Goal: Task Accomplishment & Management: Use online tool/utility

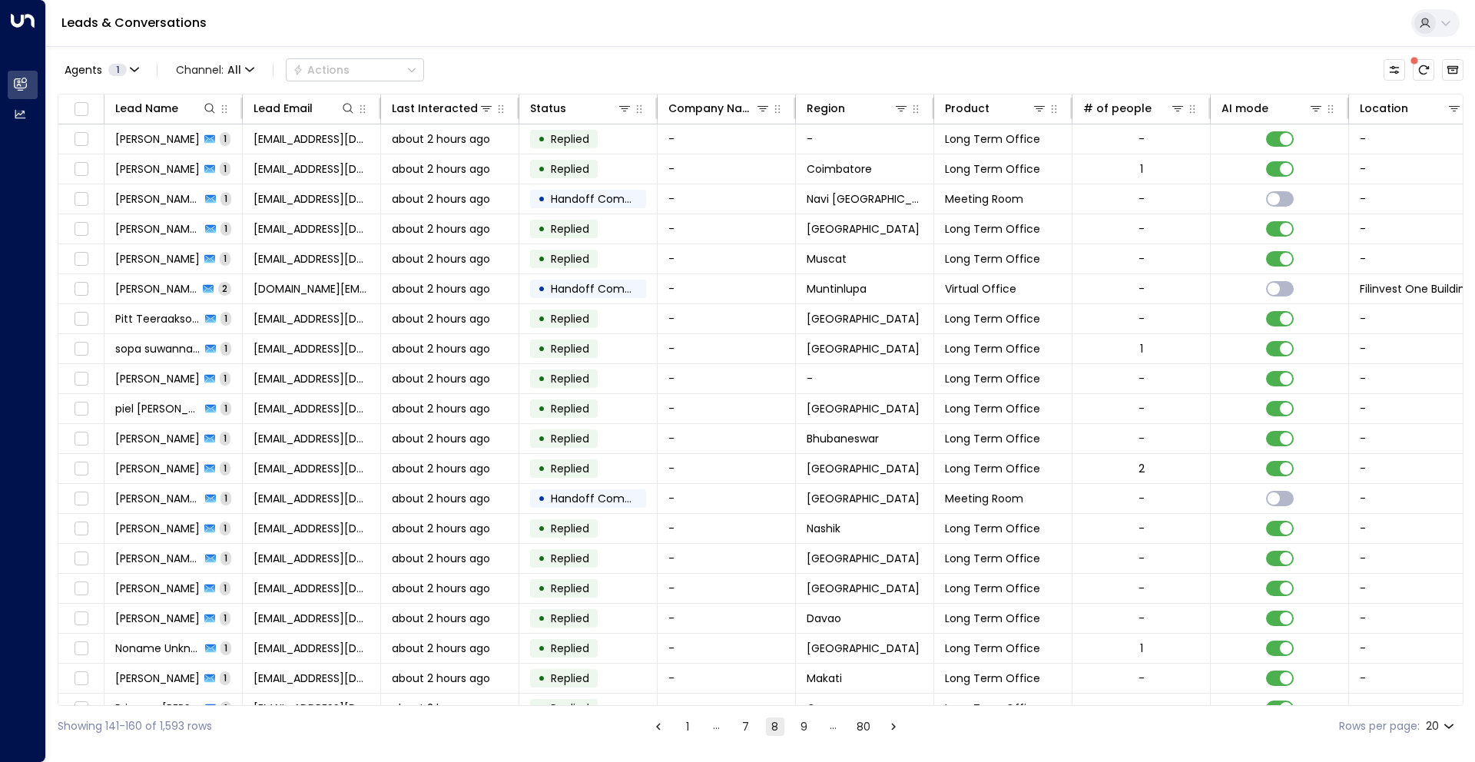
click at [878, 75] on div "Agents 1 Channel: All Actions" at bounding box center [761, 70] width 1406 height 32
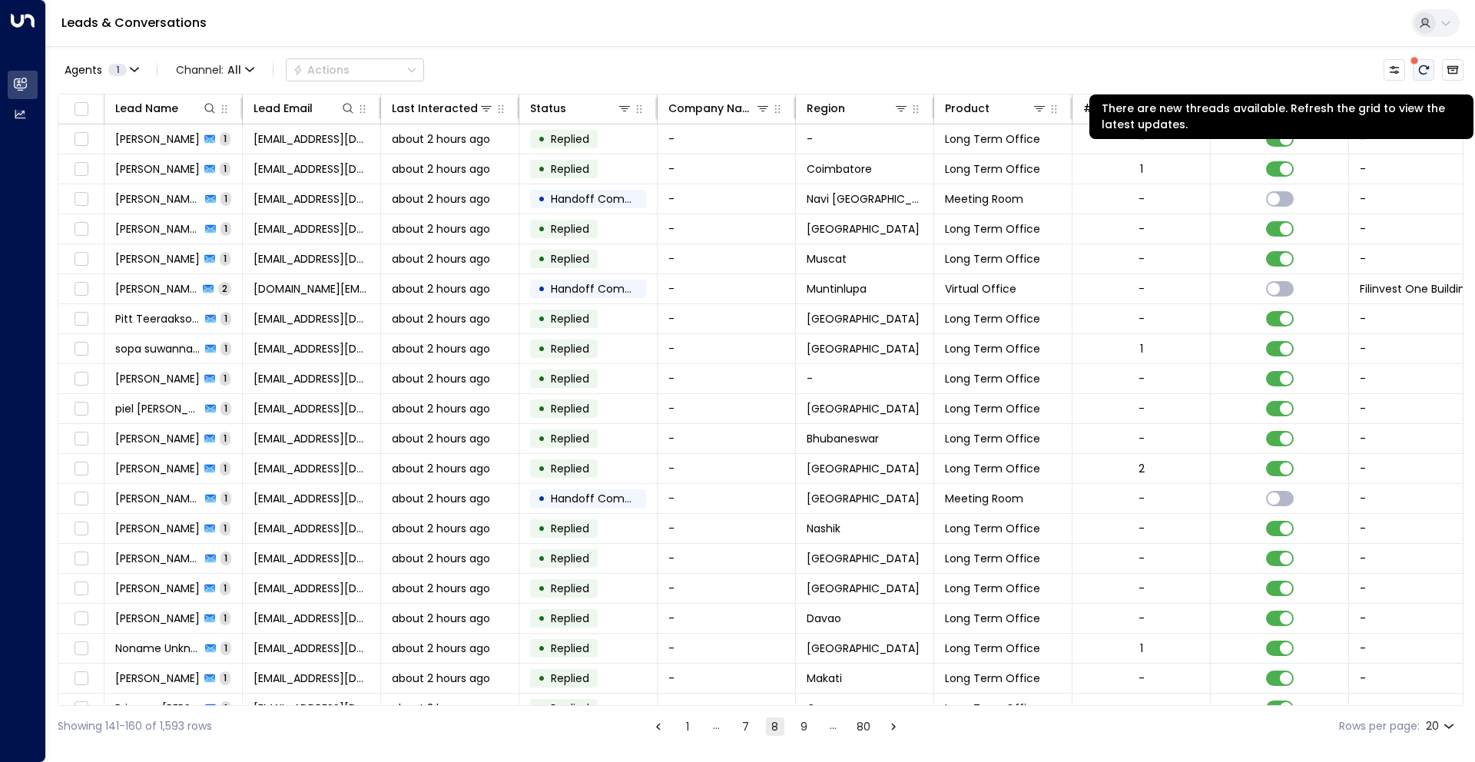
drag, startPoint x: 1419, startPoint y: 76, endPoint x: 1432, endPoint y: 69, distance: 14.1
click at [1419, 76] on button "There are new threads available. Refresh the grid to view the latest updates." at bounding box center [1424, 70] width 22 height 22
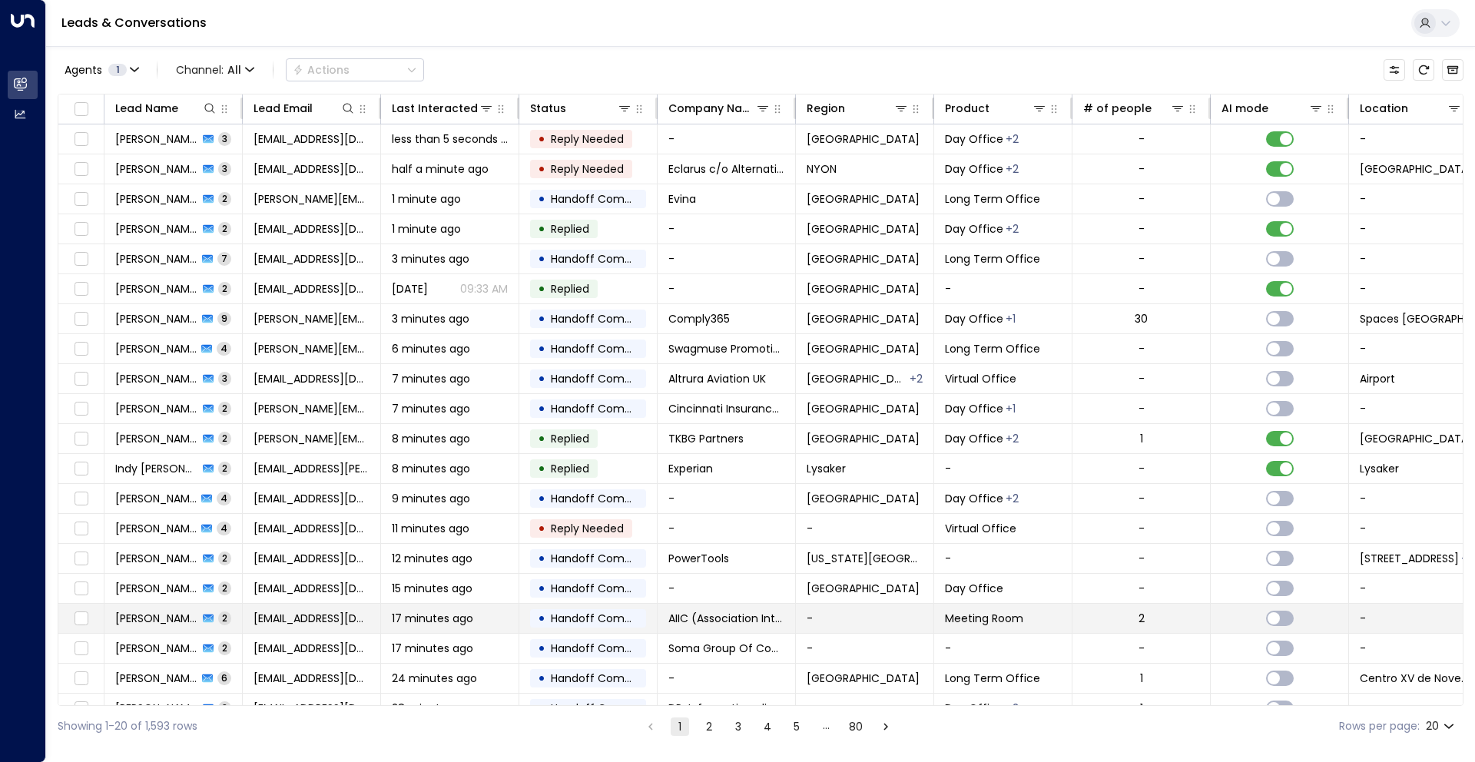
click at [460, 617] on span "17 minutes ago" at bounding box center [432, 618] width 81 height 15
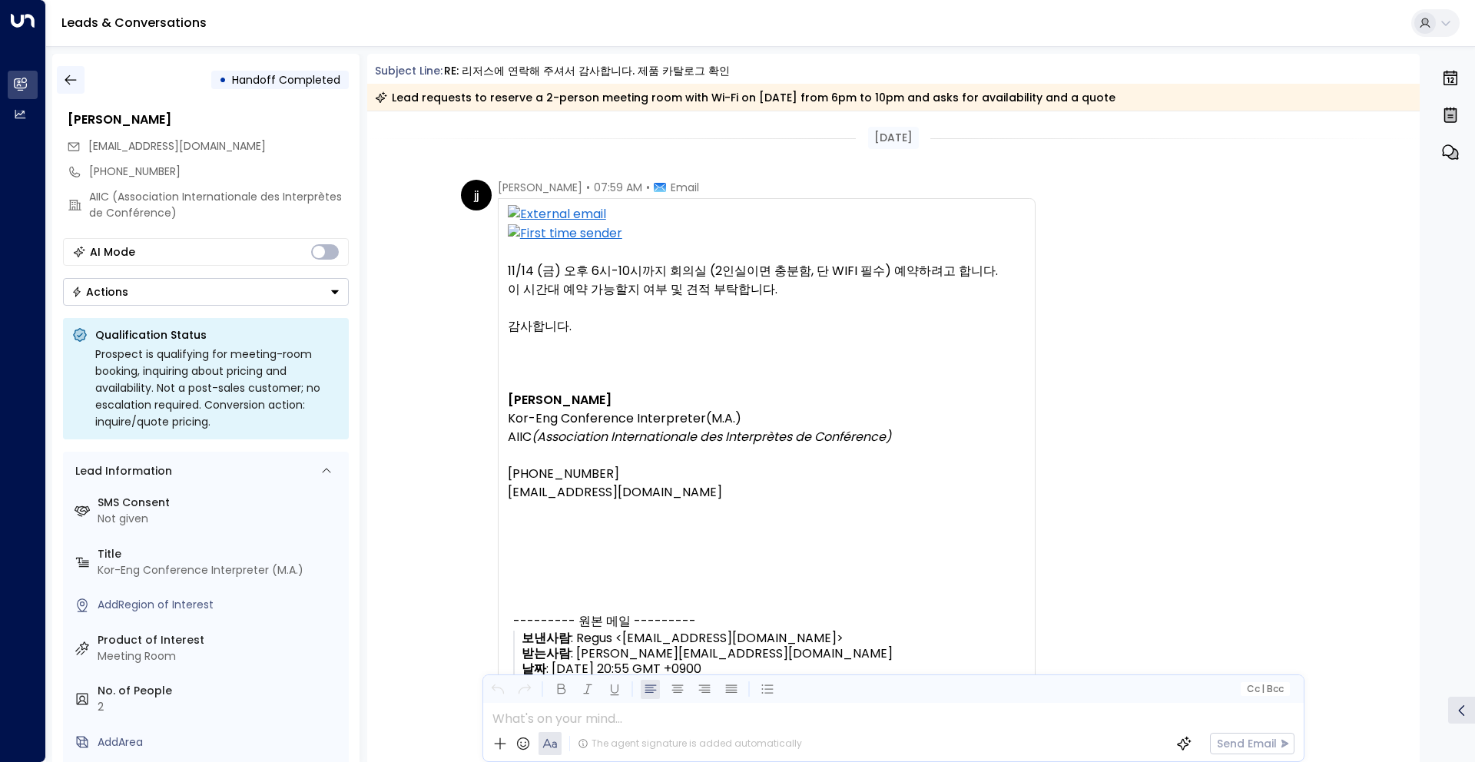
click at [82, 72] on button "button" at bounding box center [71, 80] width 28 height 28
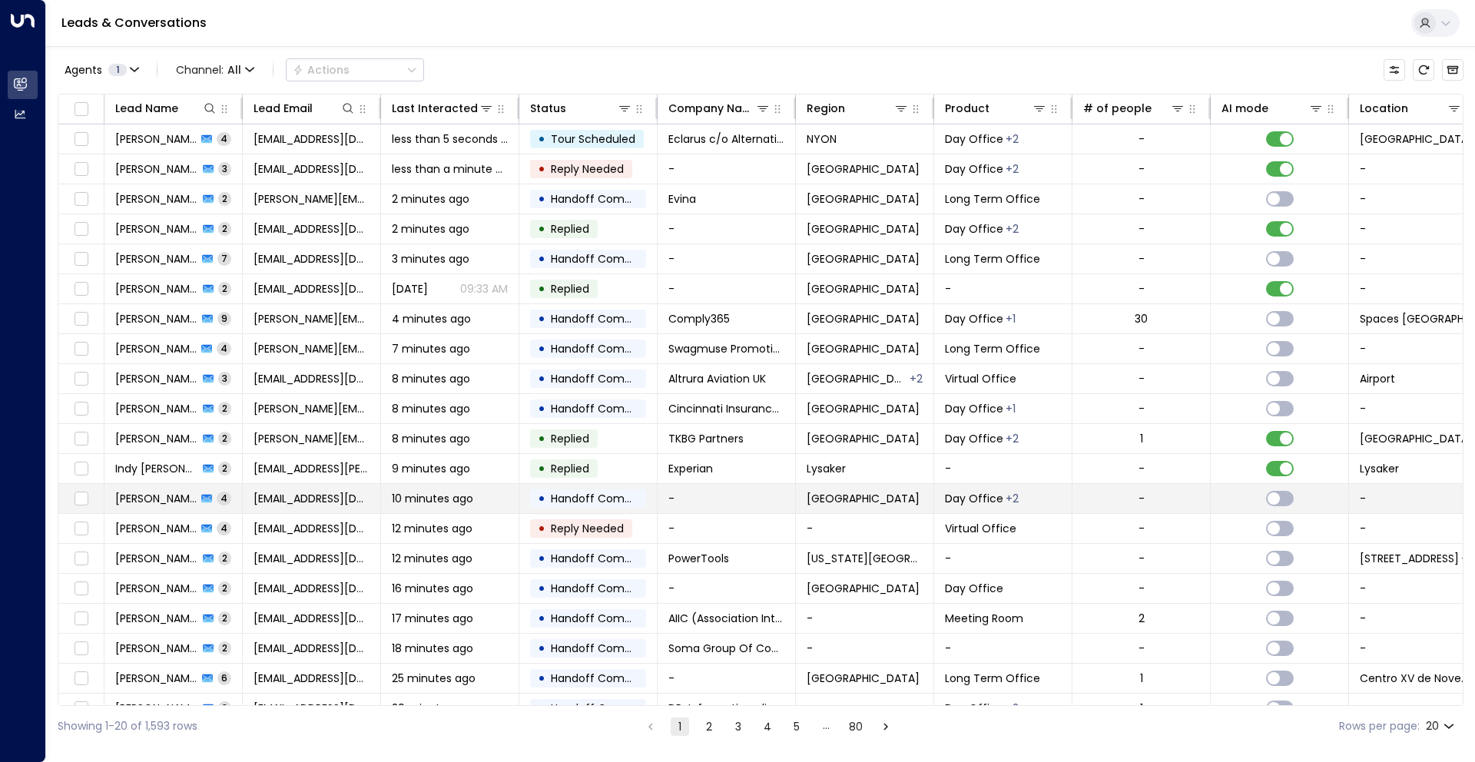
click at [505, 496] on div "10 minutes ago" at bounding box center [450, 498] width 116 height 15
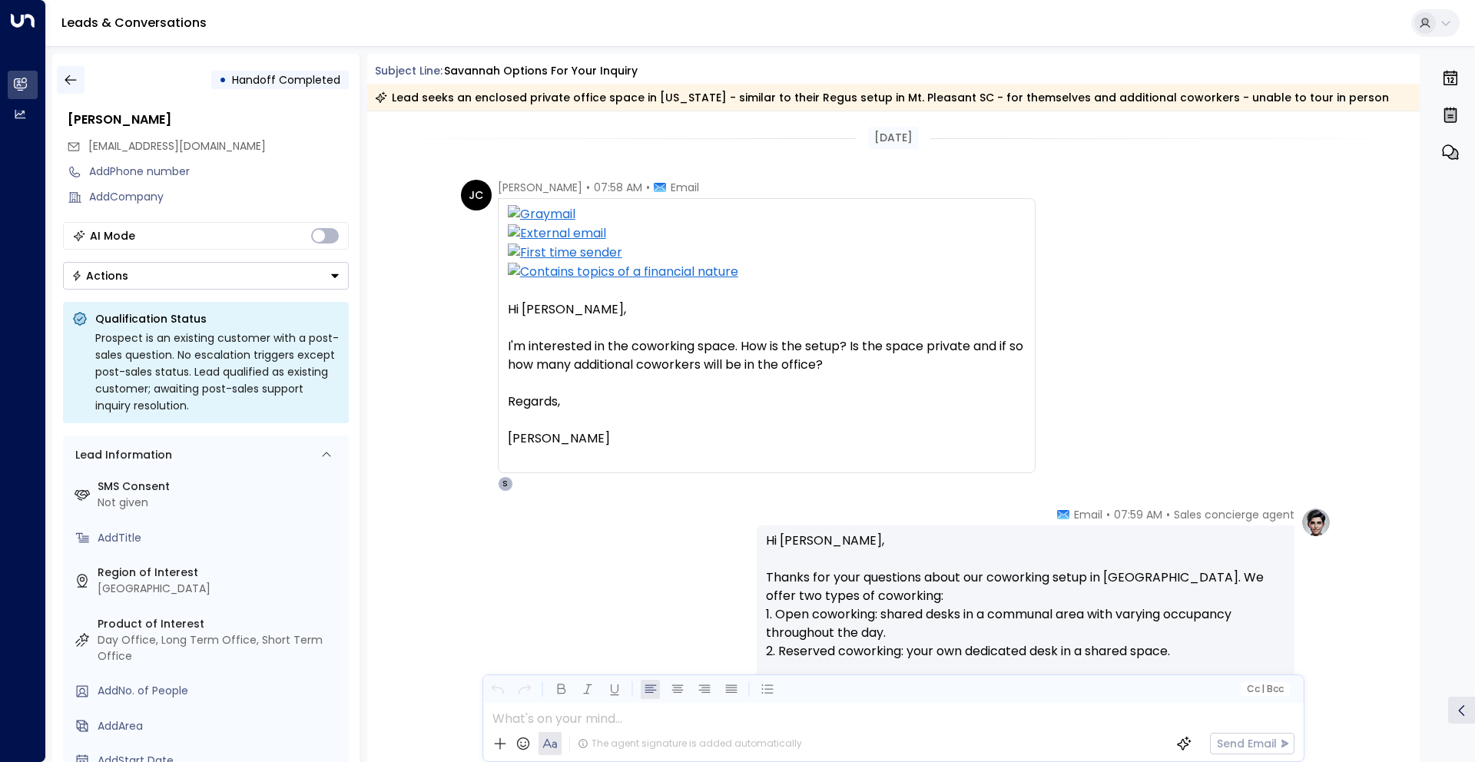
click at [65, 86] on icon "button" at bounding box center [70, 79] width 15 height 15
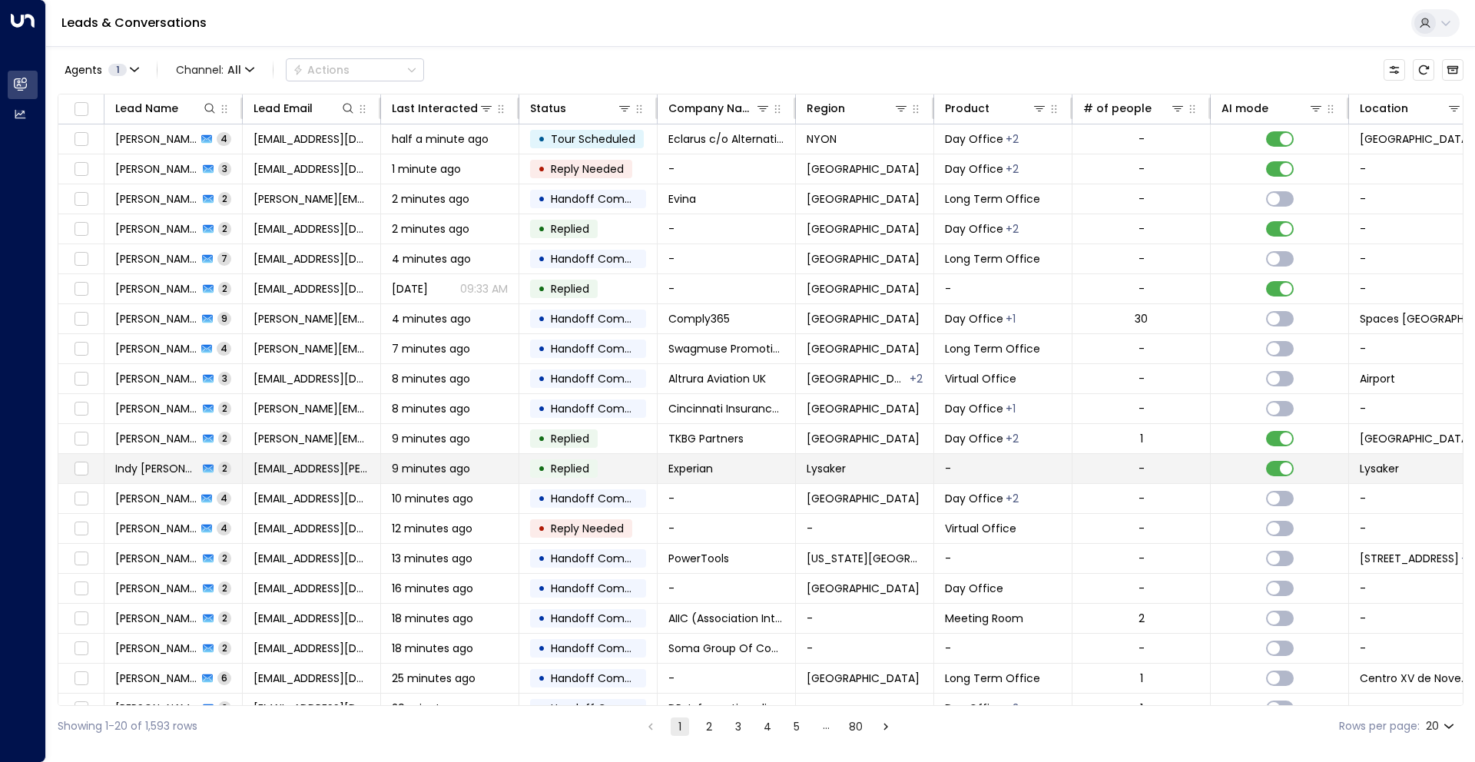
scroll to position [23, 0]
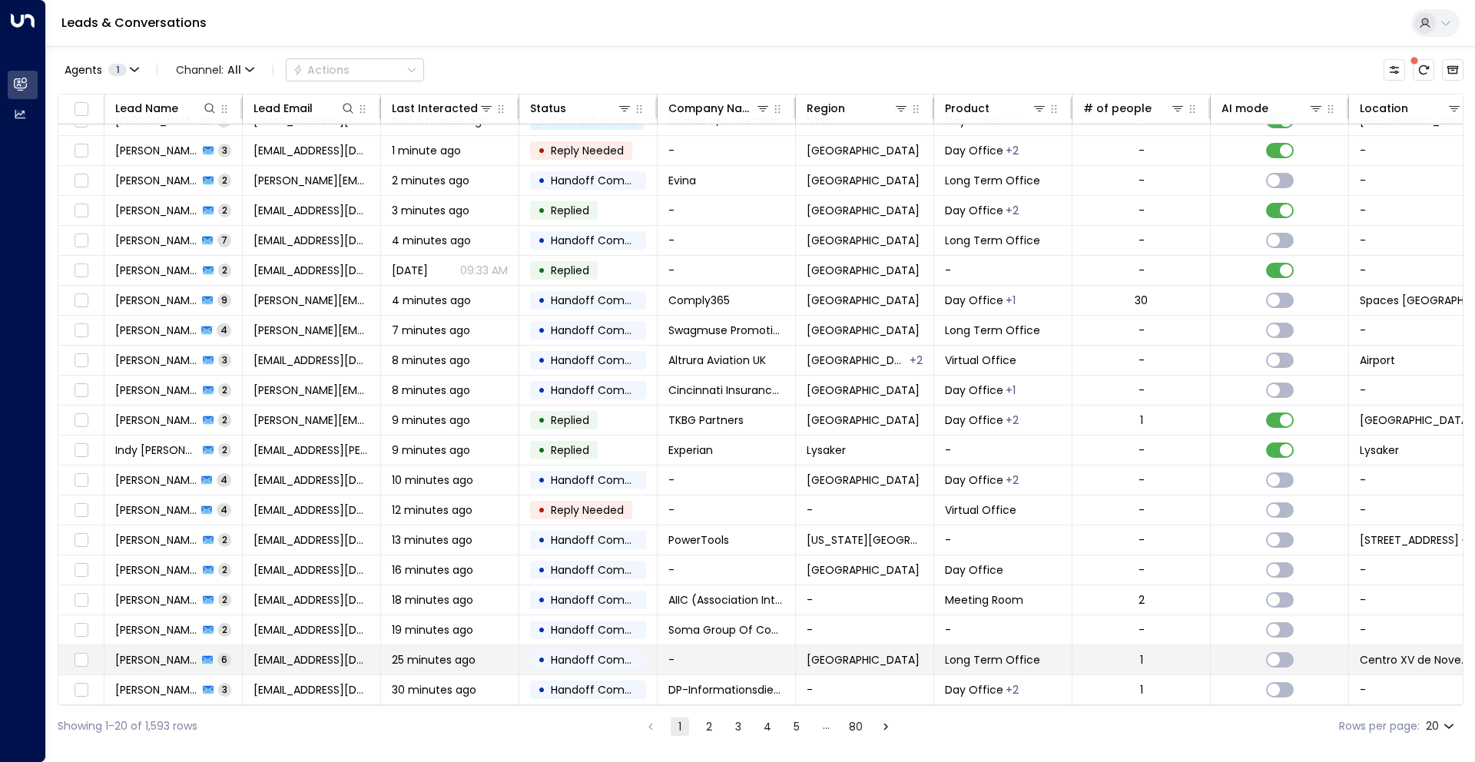
click at [486, 664] on td "25 minutes ago" at bounding box center [450, 659] width 138 height 29
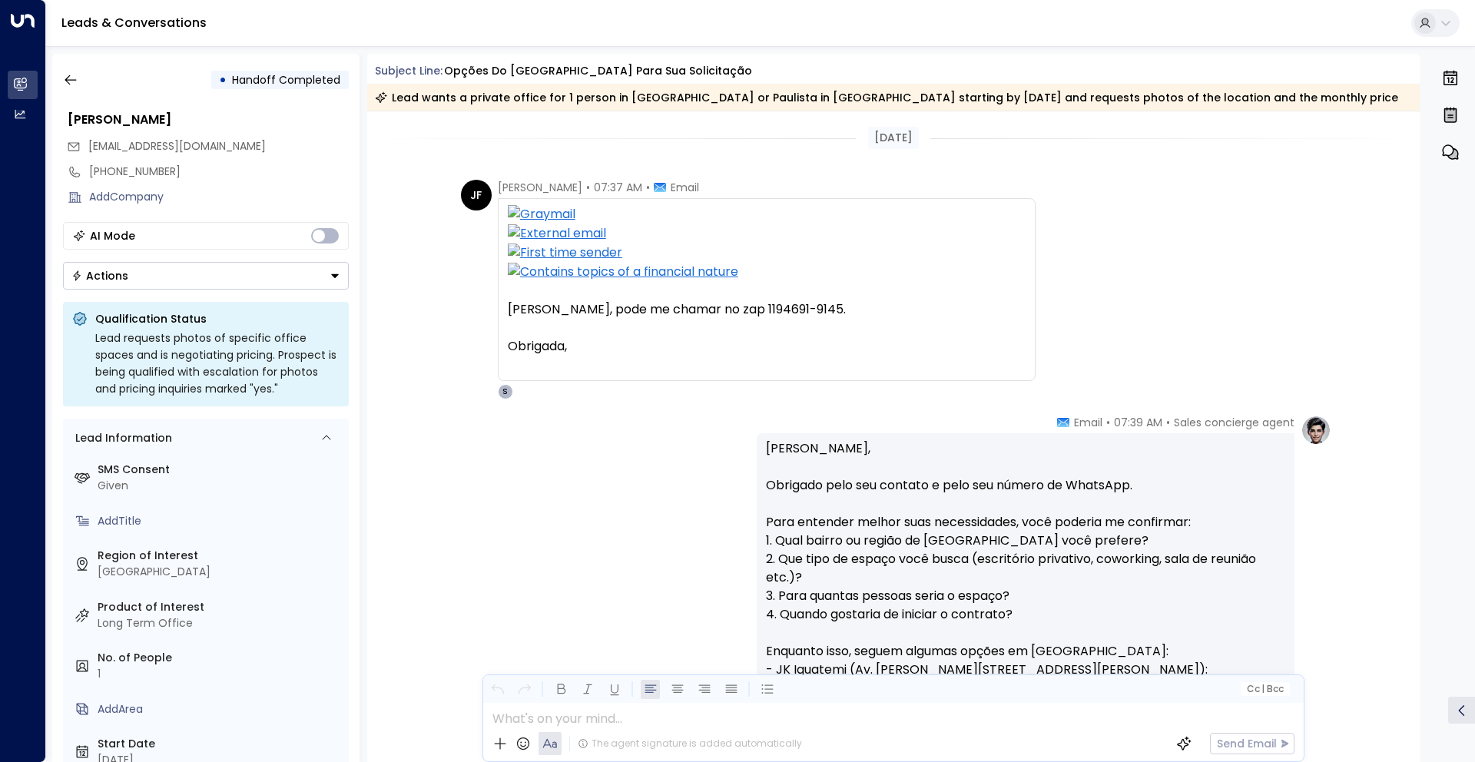
click at [1454, 151] on icon "button" at bounding box center [1453, 154] width 10 height 10
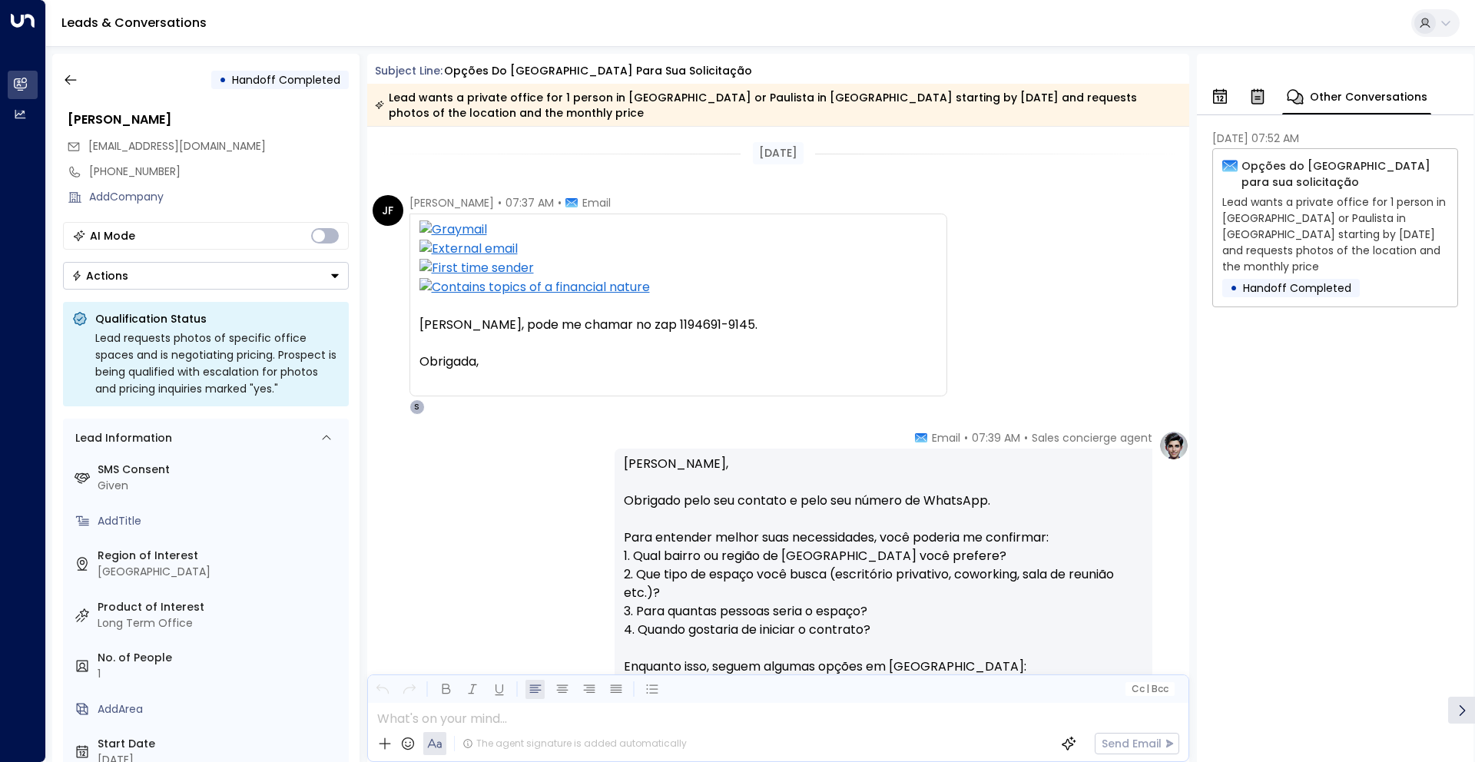
click at [924, 350] on div "[PERSON_NAME], pode me chamar no zap 1194691-9145. [GEOGRAPHIC_DATA]," at bounding box center [679, 343] width 518 height 55
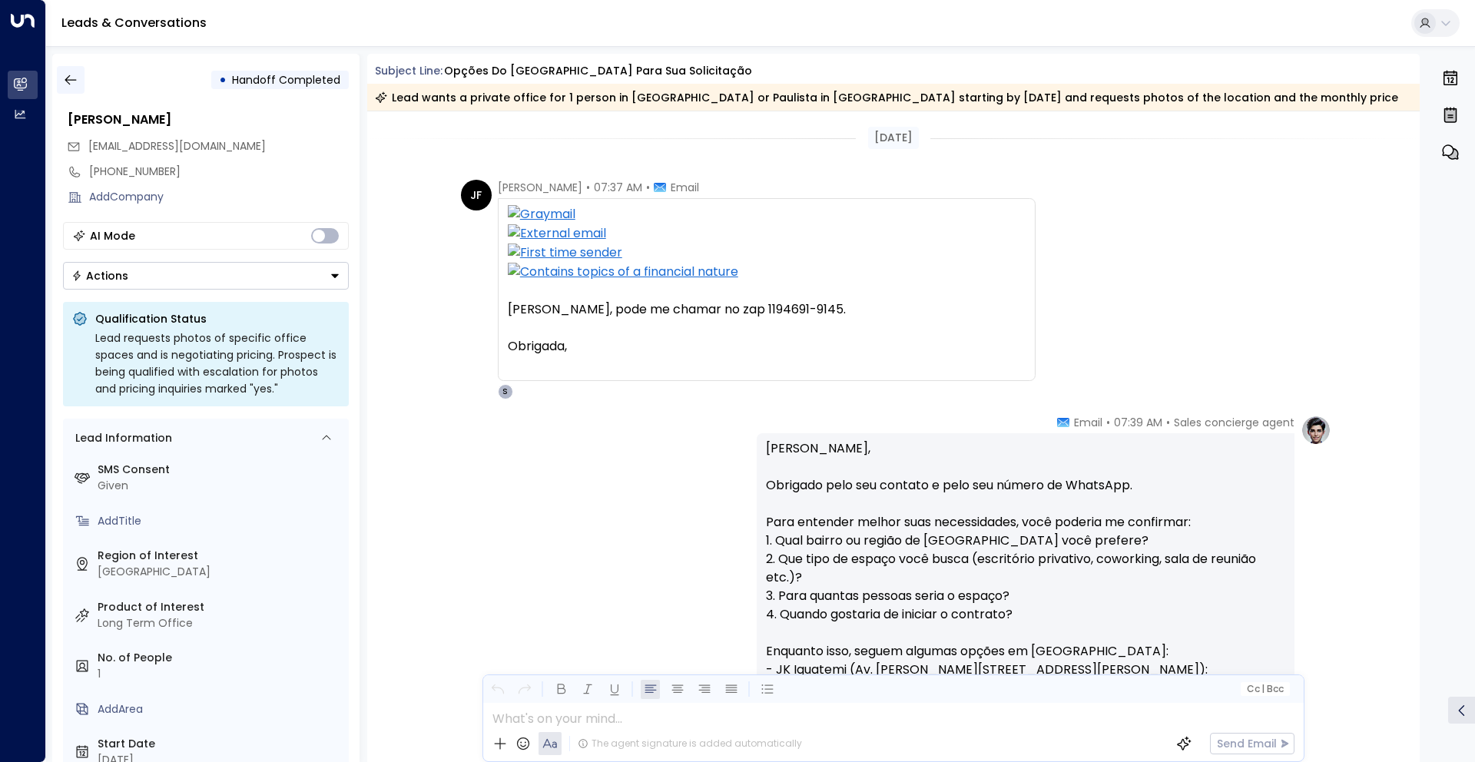
click at [70, 88] on button "button" at bounding box center [71, 80] width 28 height 28
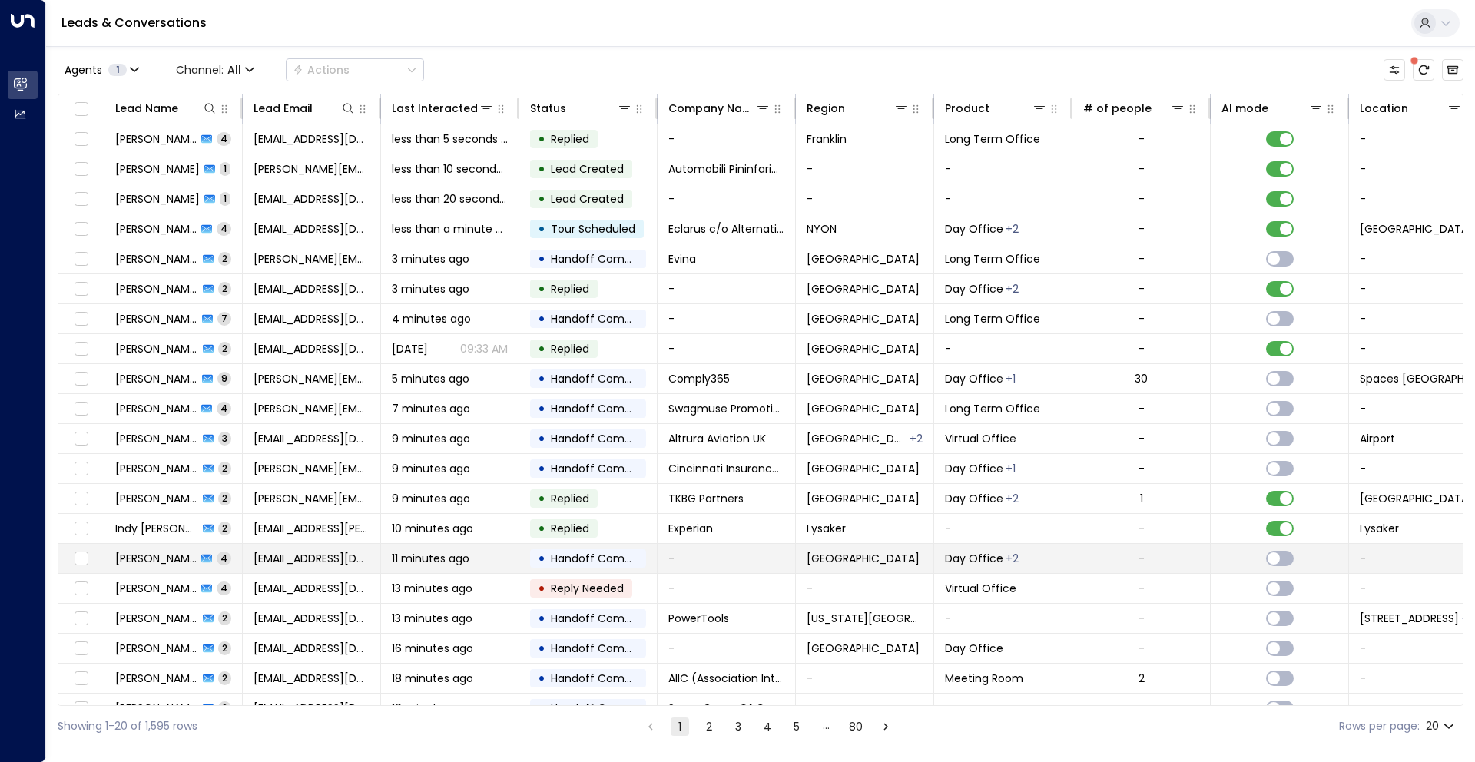
scroll to position [23, 0]
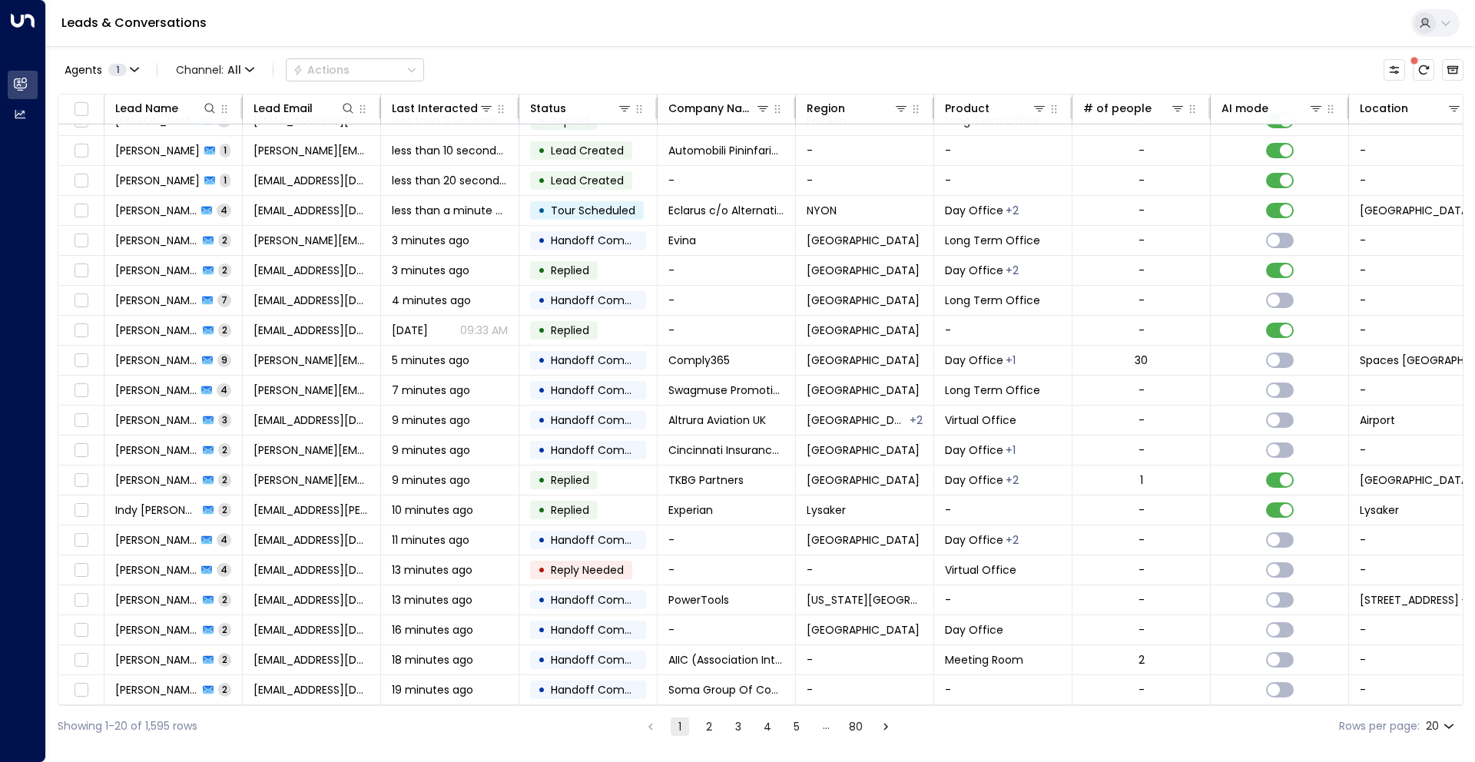
click at [708, 732] on button "2" at bounding box center [709, 727] width 18 height 18
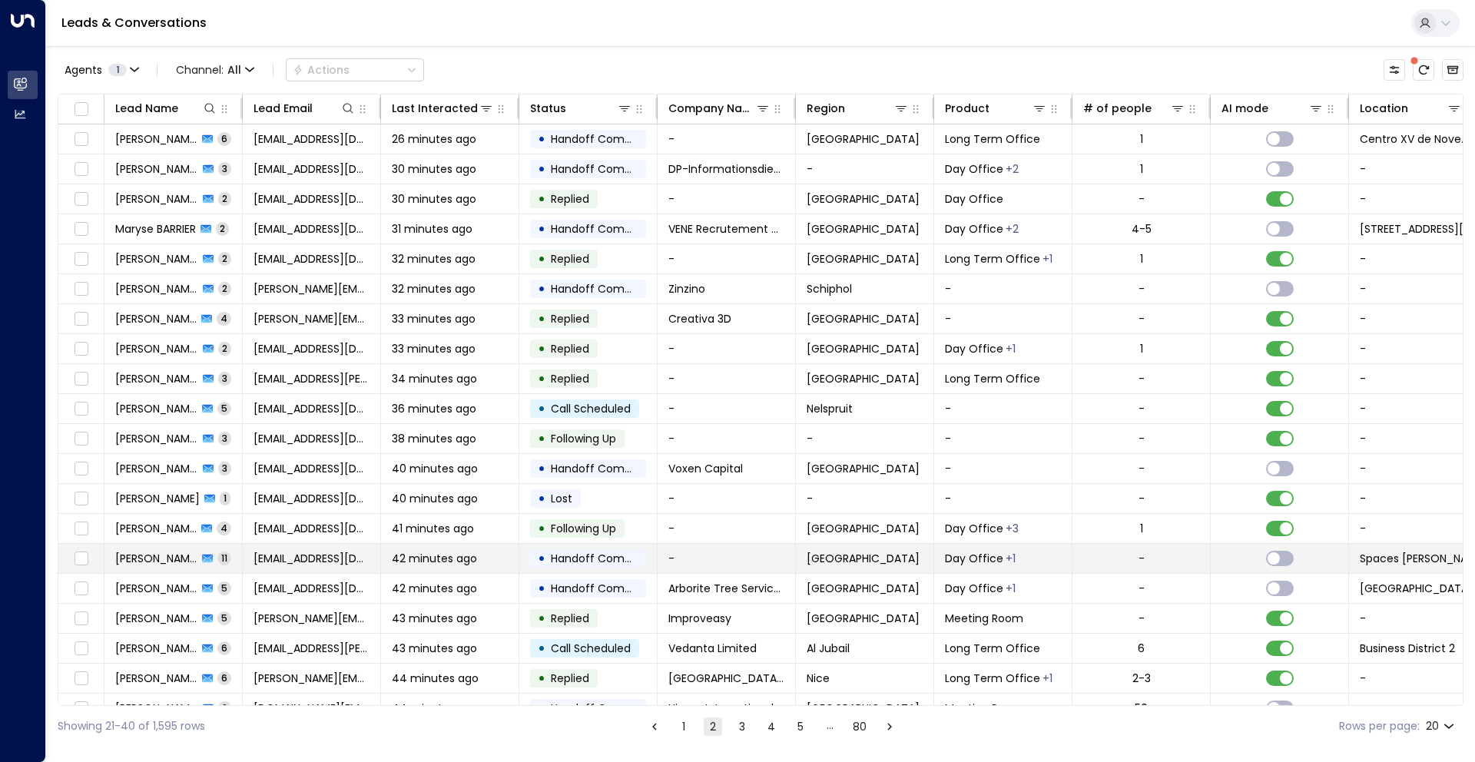
click at [315, 562] on span "[EMAIL_ADDRESS][DOMAIN_NAME]" at bounding box center [312, 558] width 116 height 15
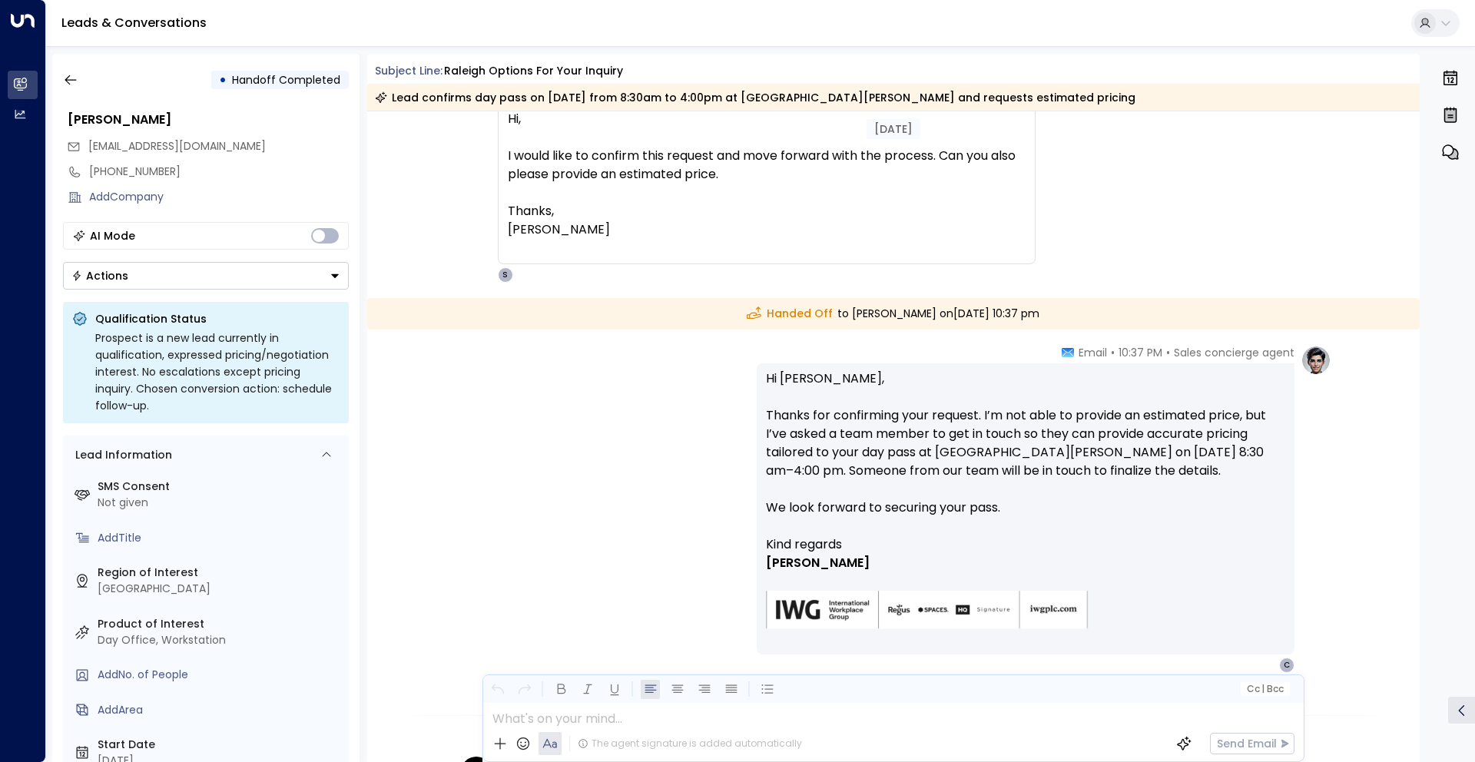
scroll to position [3300, 0]
